Goal: Task Accomplishment & Management: Manage account settings

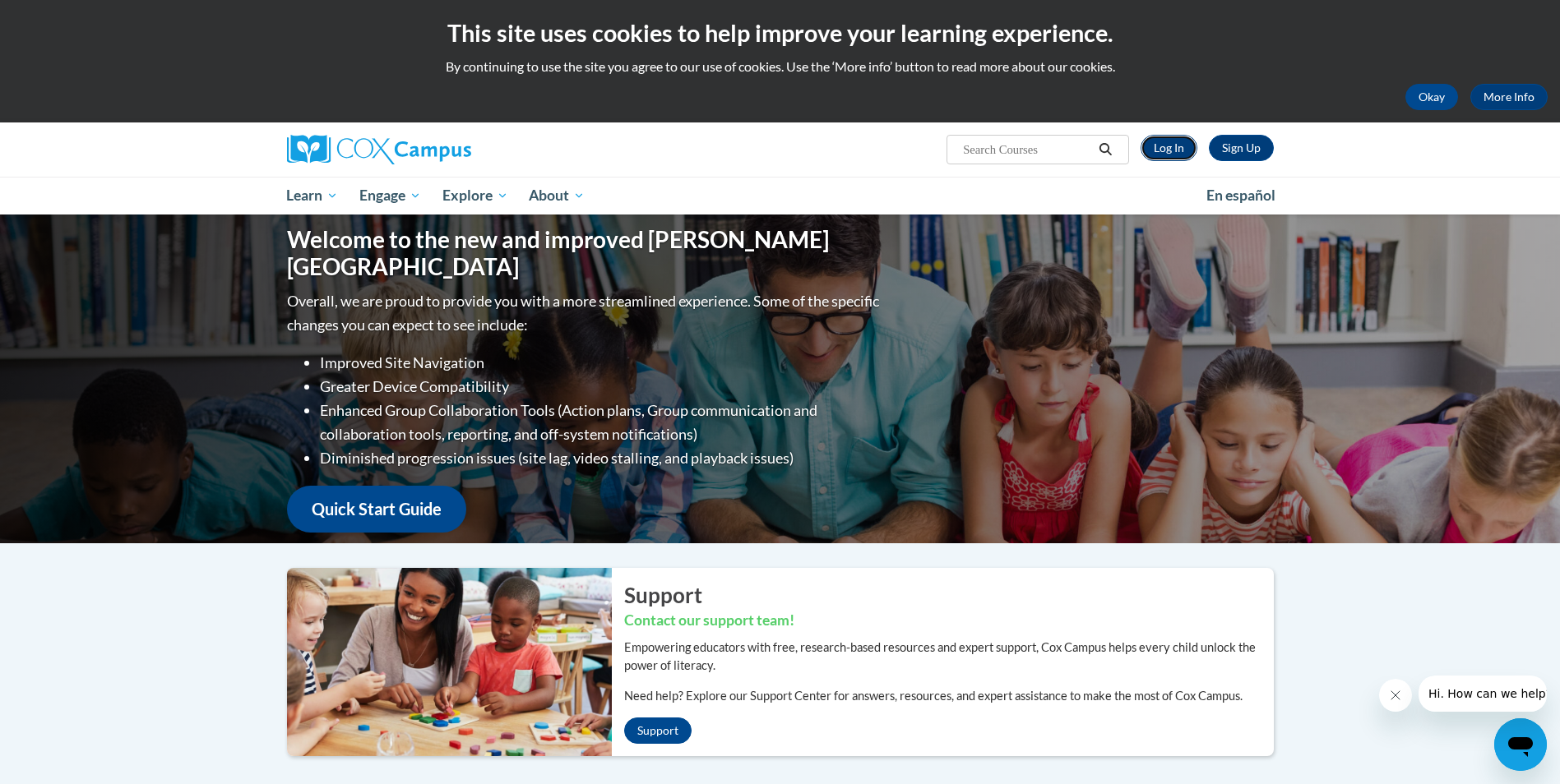
click at [1181, 142] on link "Log In" at bounding box center [1169, 147] width 57 height 26
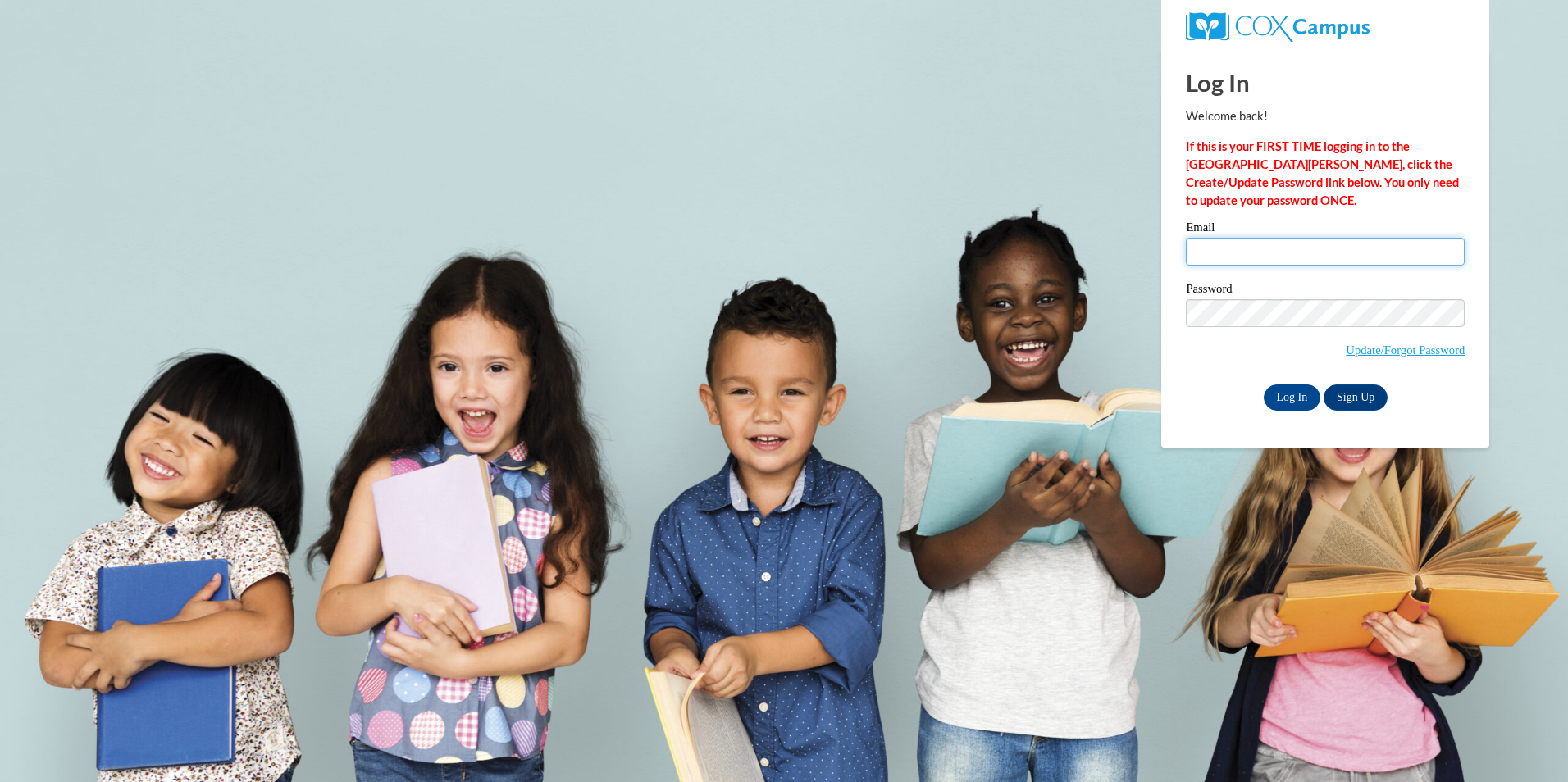
click at [1445, 258] on input "Email" at bounding box center [1326, 252] width 279 height 28
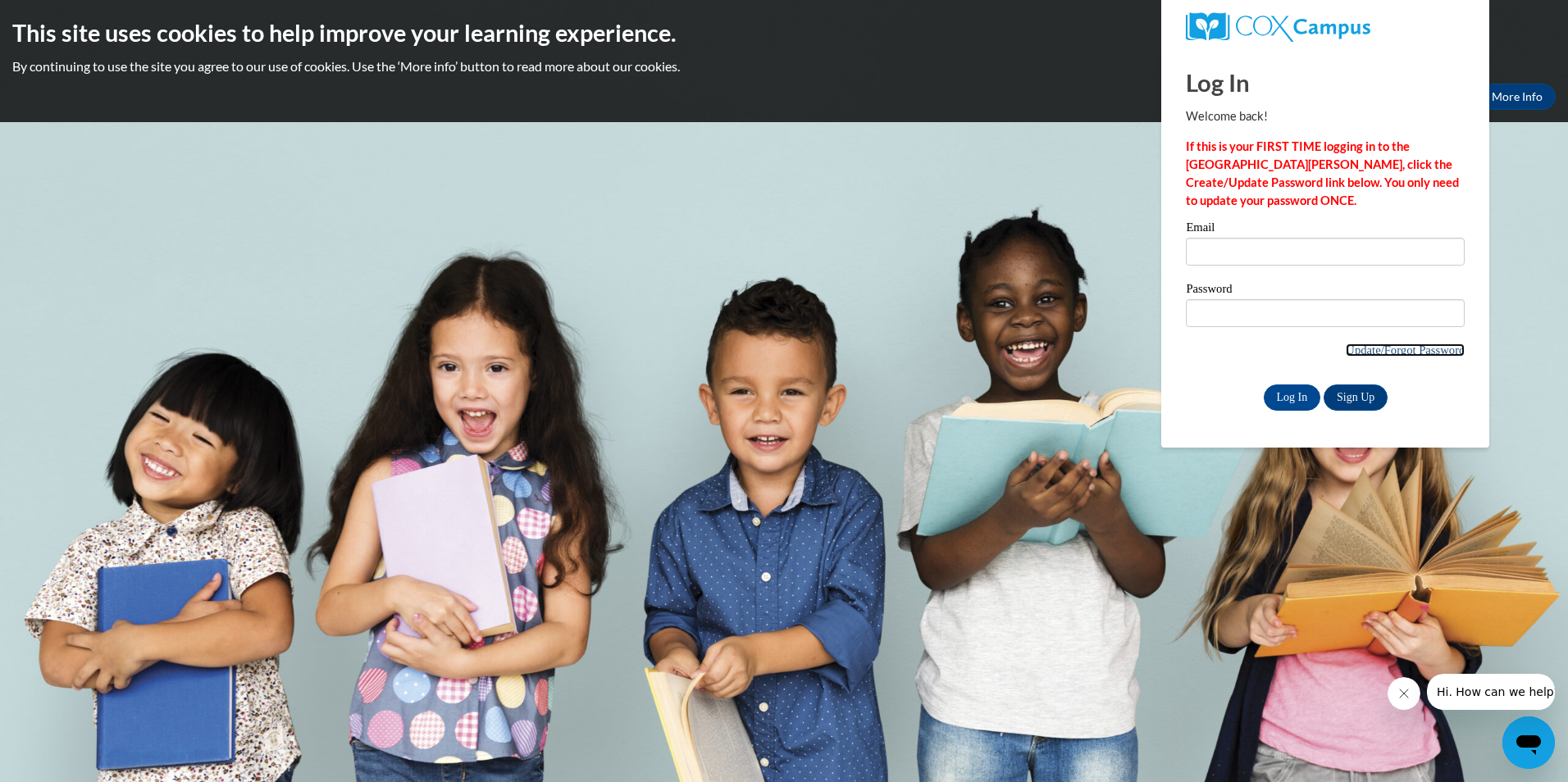
click at [1417, 350] on link "Update/Forgot Password" at bounding box center [1405, 350] width 119 height 14
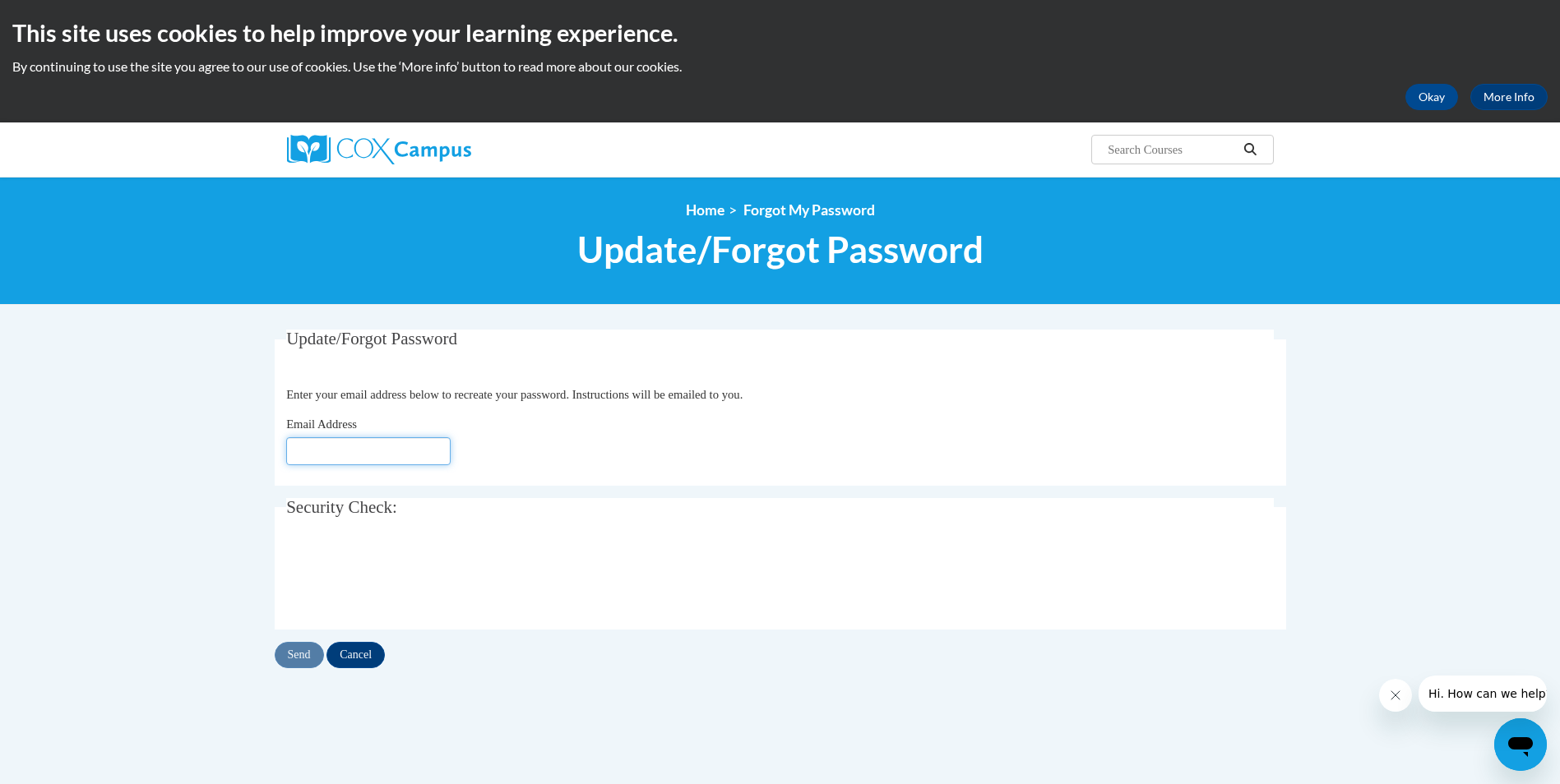
click at [369, 463] on input "Email Address" at bounding box center [368, 451] width 164 height 28
type input "[EMAIL_ADDRESS][DOMAIN_NAME]"
click at [294, 646] on input "Send" at bounding box center [299, 654] width 49 height 26
